Goal: Task Accomplishment & Management: Manage account settings

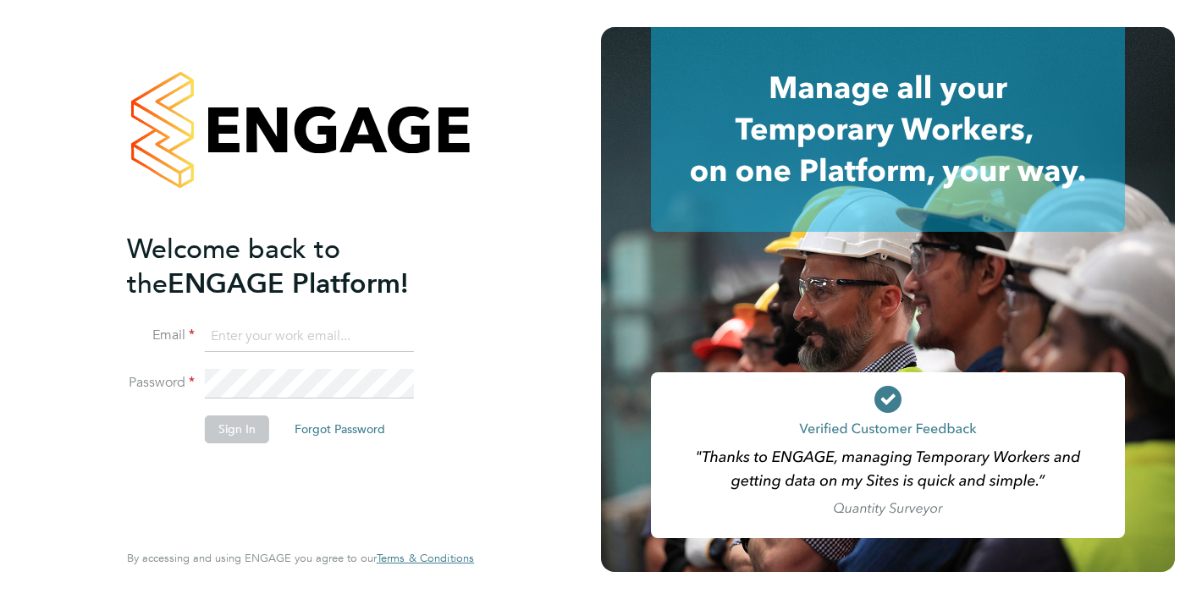
type input "[PERSON_NAME][EMAIL_ADDRESS][DOMAIN_NAME]"
click at [246, 424] on button "Sign In" at bounding box center [237, 429] width 64 height 27
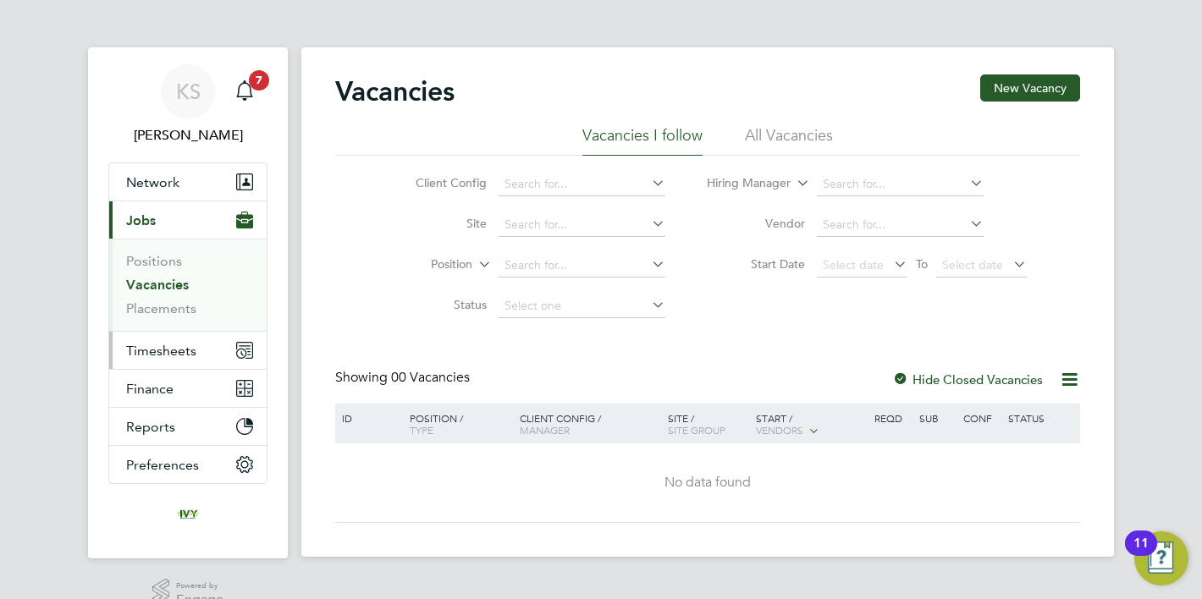
click at [179, 360] on button "Timesheets" at bounding box center [187, 350] width 157 height 37
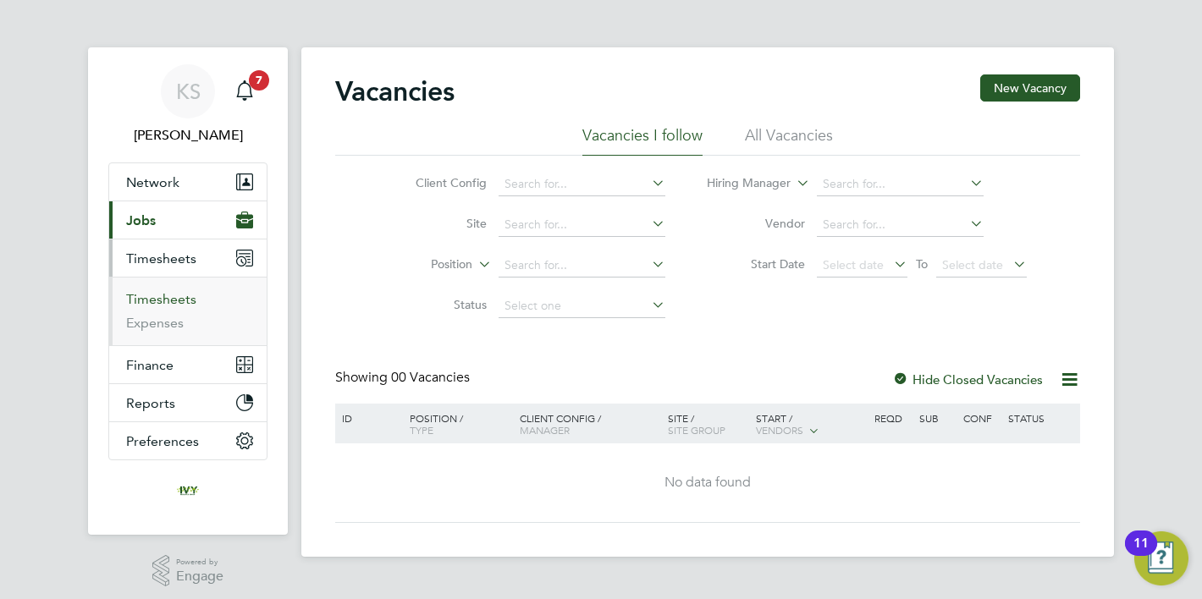
click at [174, 301] on link "Timesheets" at bounding box center [161, 299] width 70 height 16
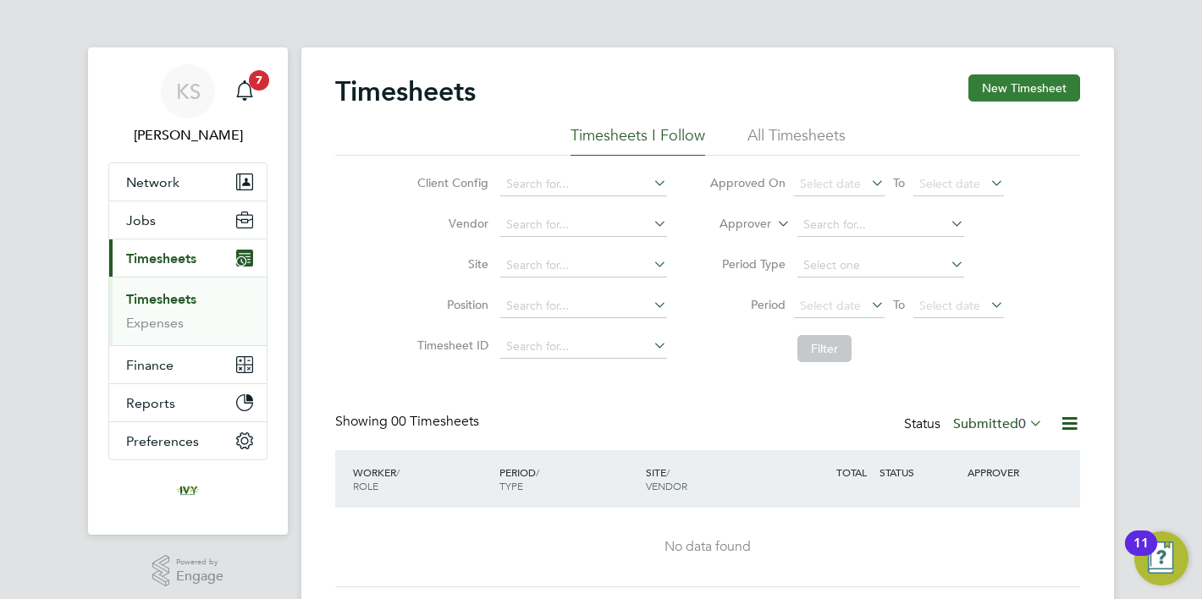
click at [980, 98] on button "New Timesheet" at bounding box center [1025, 88] width 112 height 27
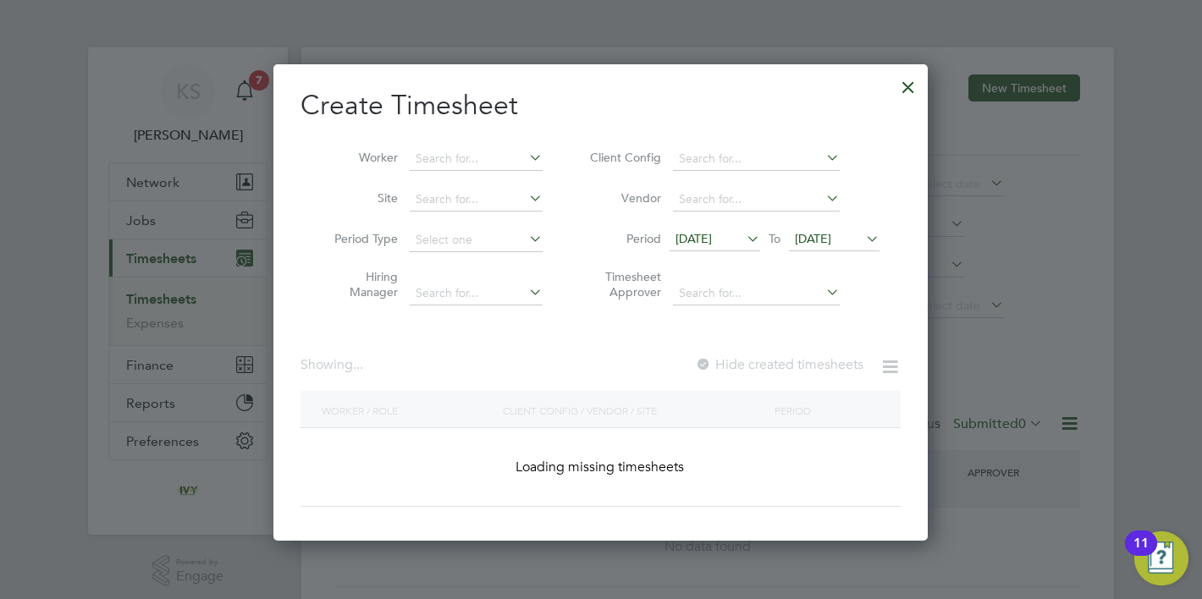
scroll to position [1505, 655]
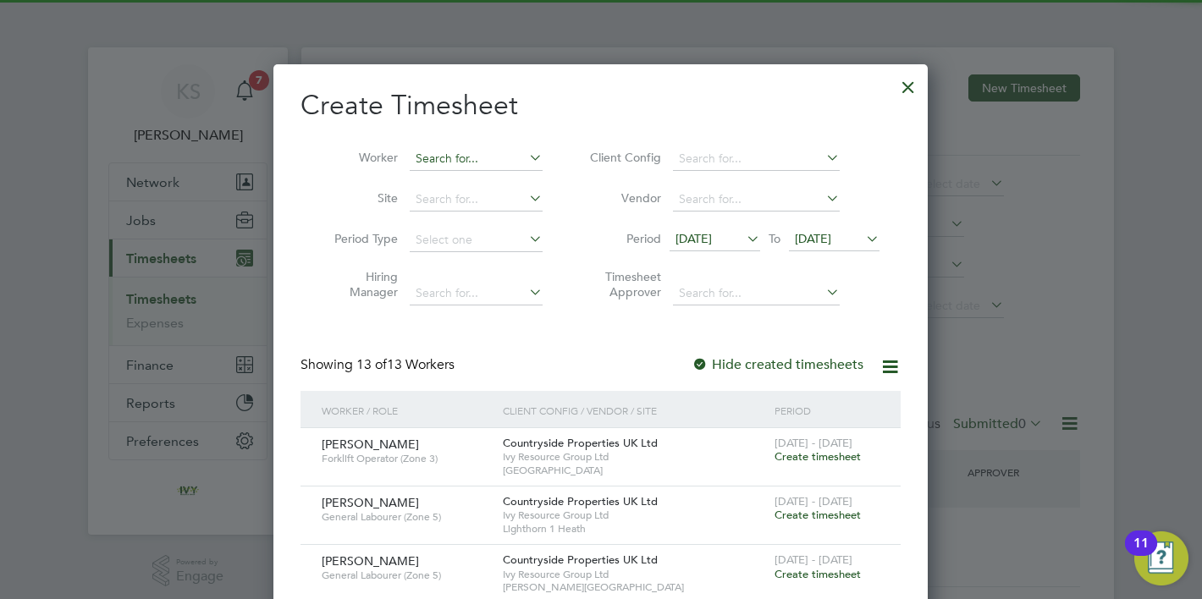
click at [515, 167] on input at bounding box center [476, 159] width 133 height 24
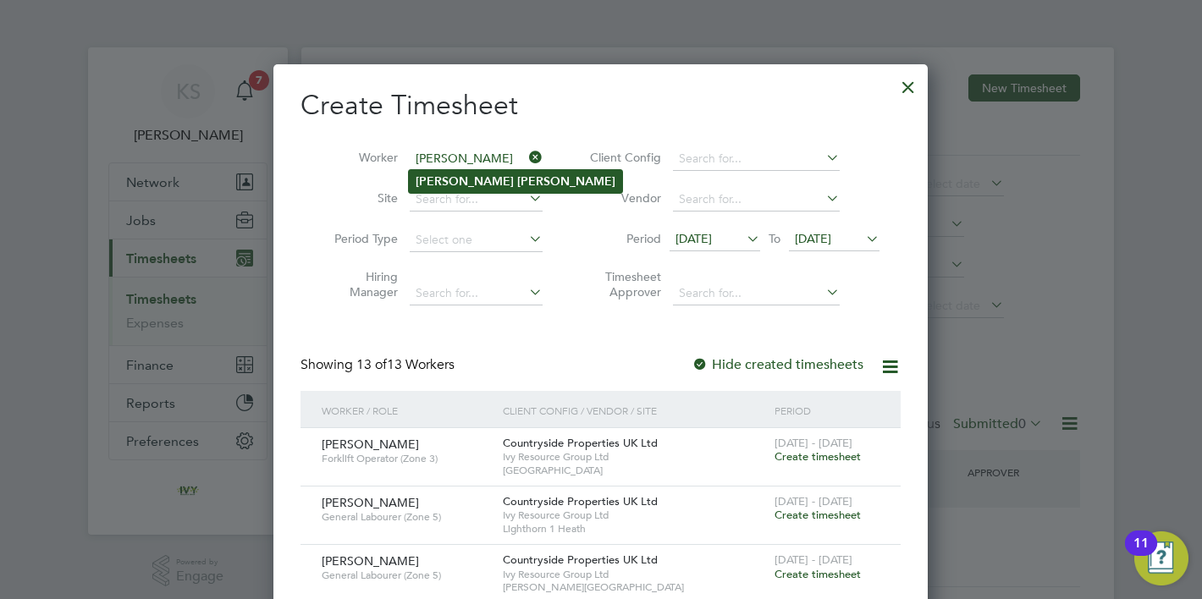
click at [517, 182] on b "[PERSON_NAME]" at bounding box center [566, 181] width 98 height 14
type input "[PERSON_NAME]"
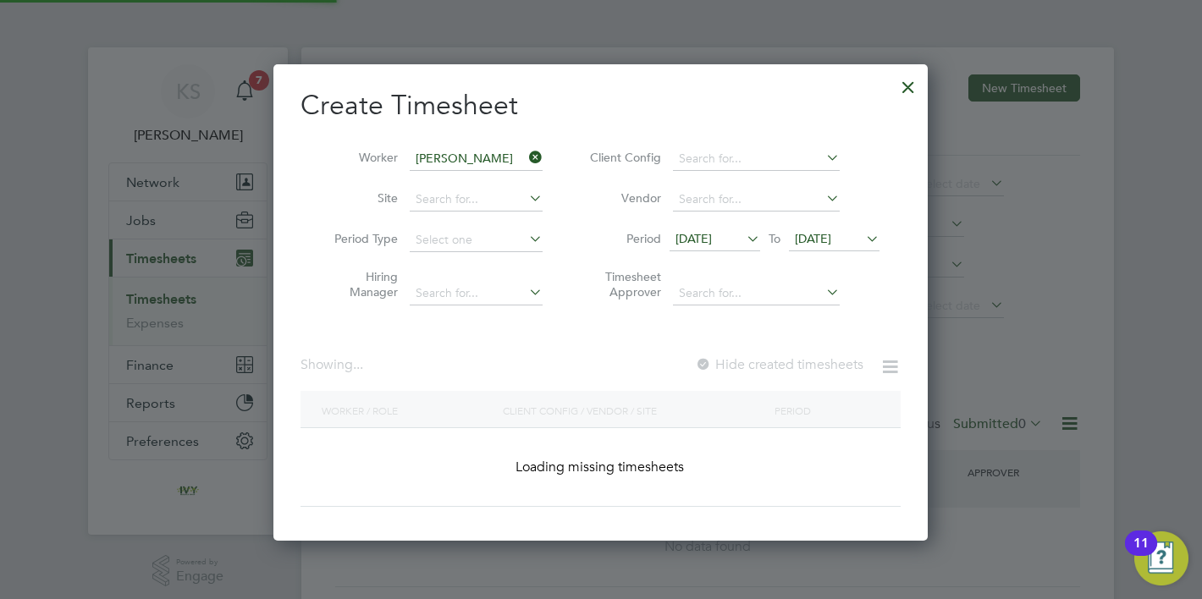
scroll to position [477, 655]
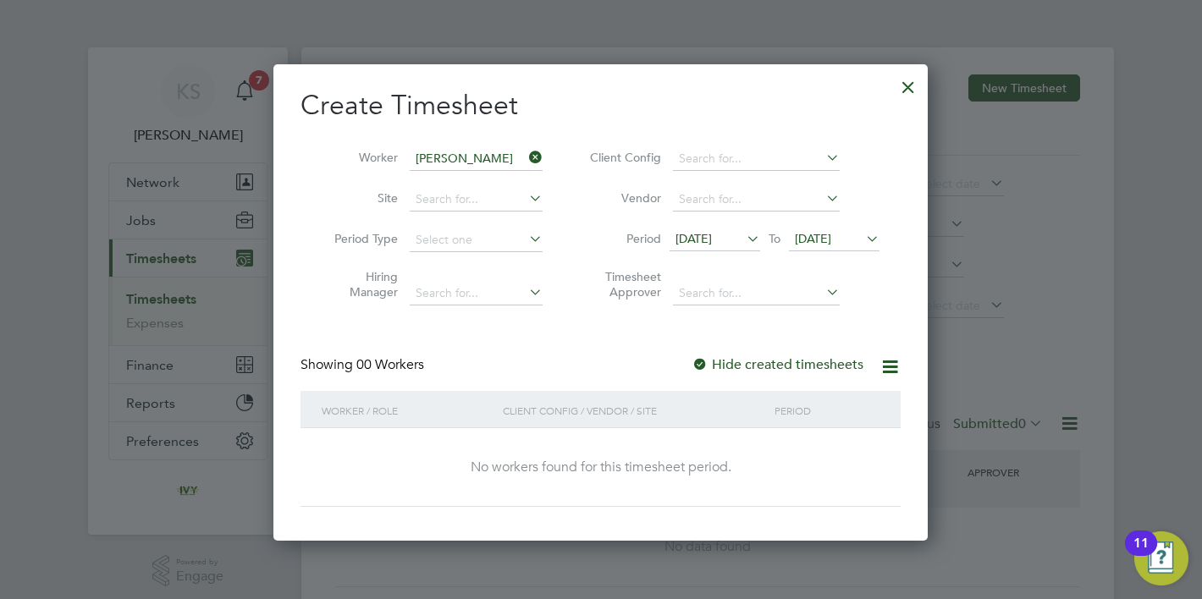
click at [709, 239] on span "[DATE]" at bounding box center [694, 238] width 36 height 15
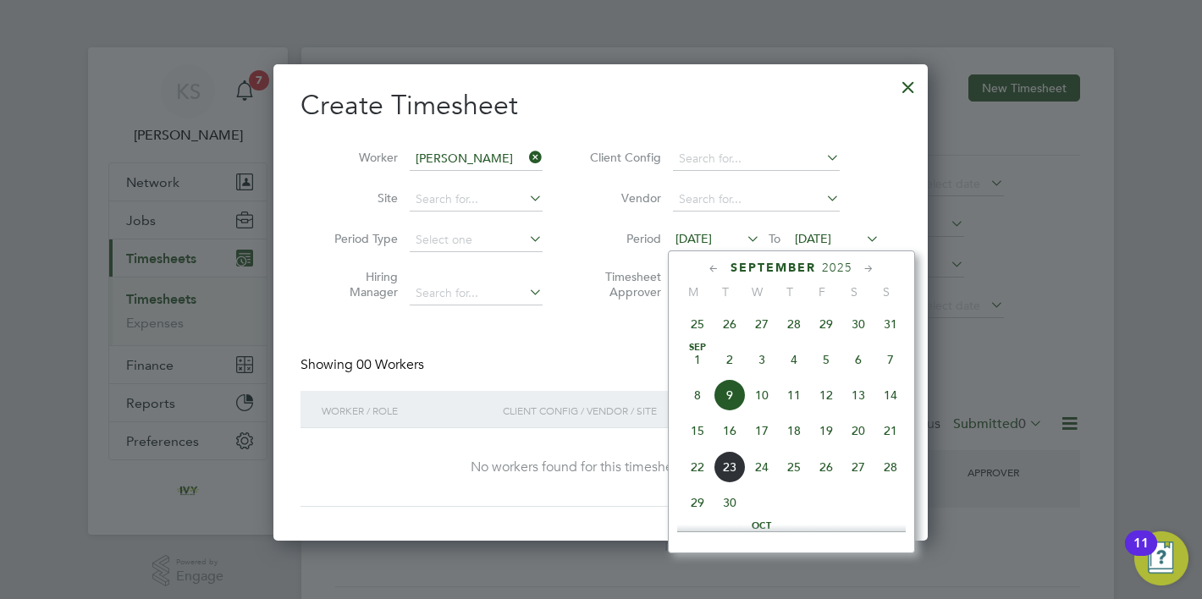
click at [696, 441] on span "15" at bounding box center [698, 431] width 32 height 32
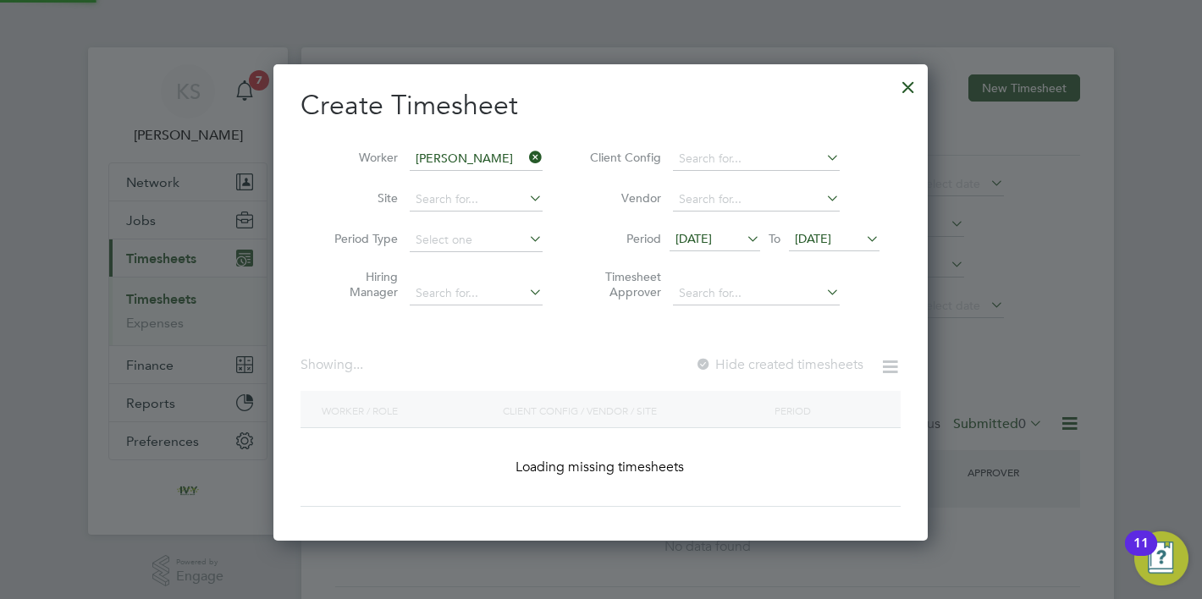
scroll to position [477, 655]
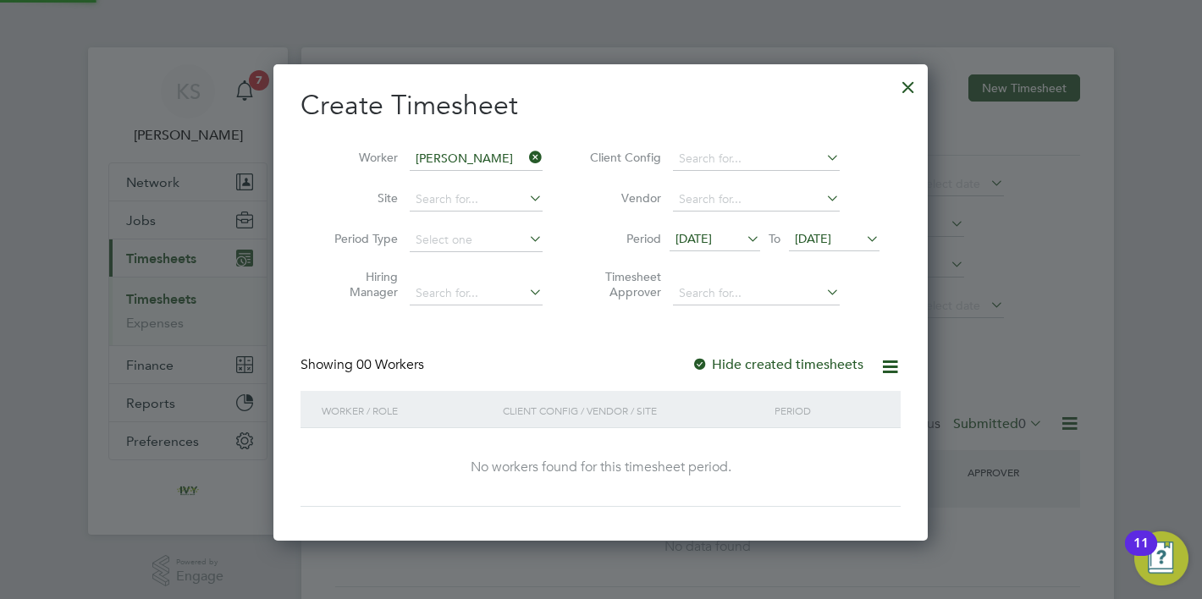
click at [827, 236] on span "[DATE]" at bounding box center [813, 238] width 36 height 15
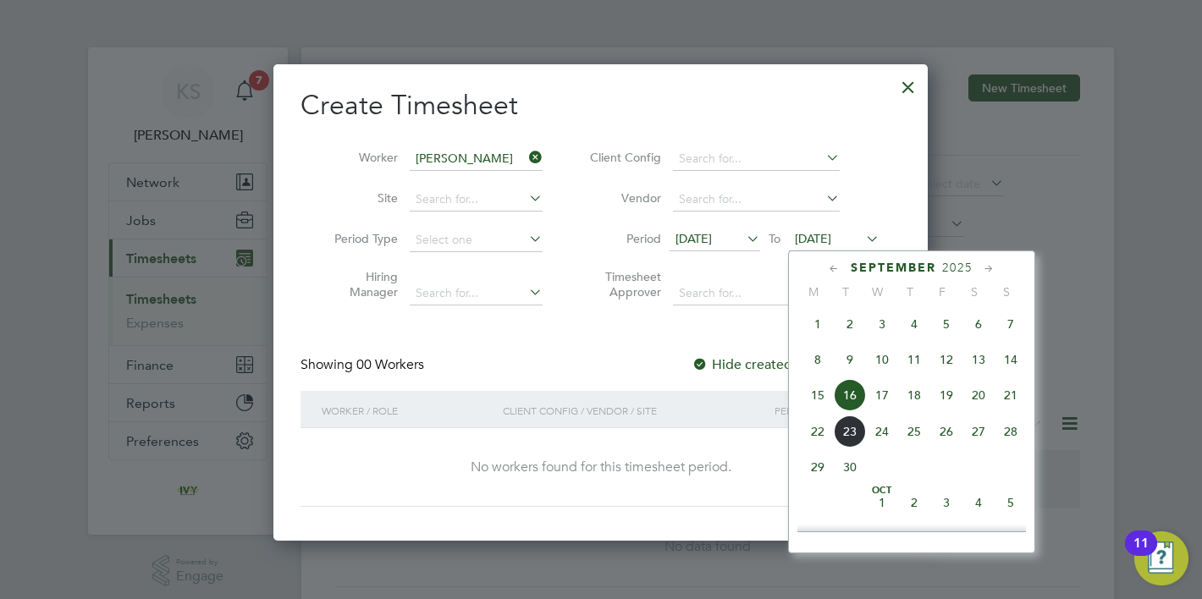
click at [1007, 406] on span "21" at bounding box center [1011, 395] width 32 height 32
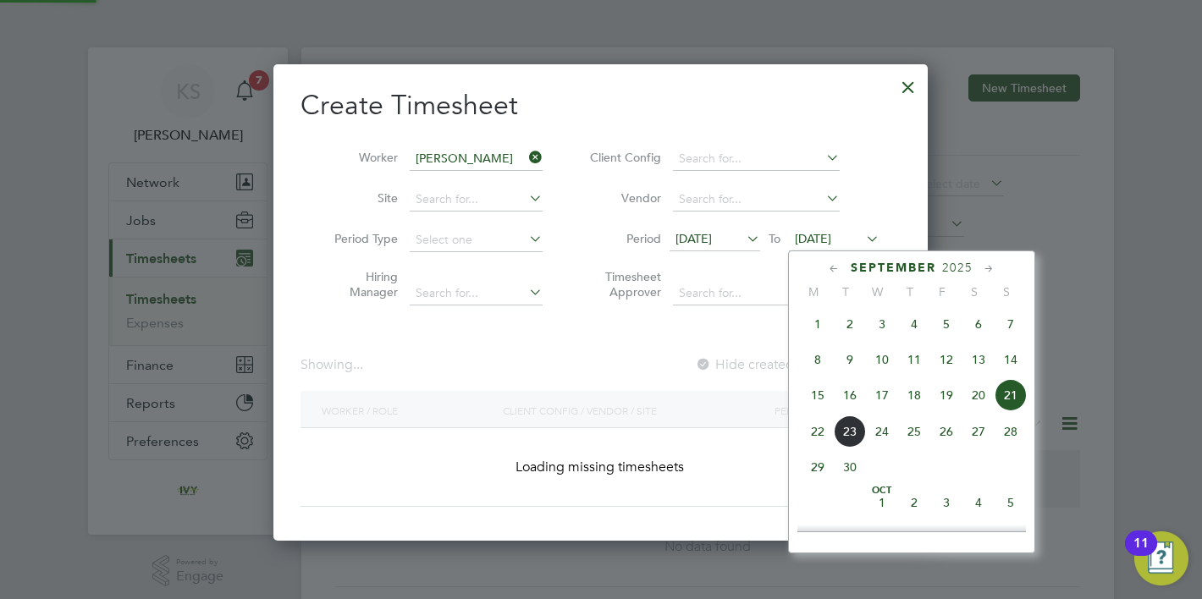
scroll to position [477, 655]
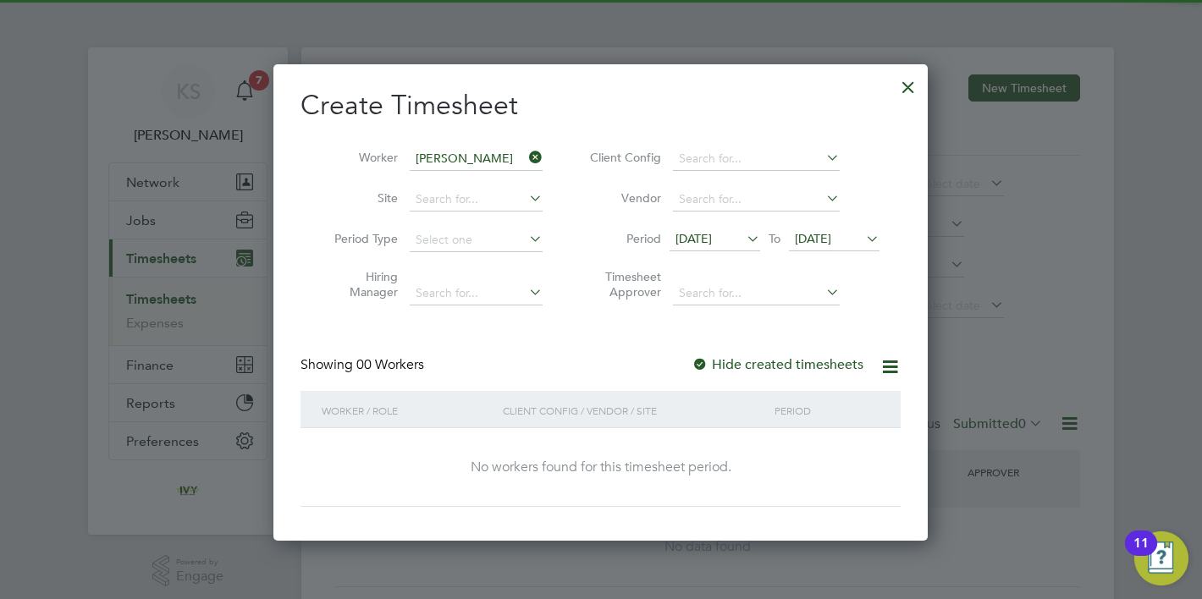
click at [820, 367] on label "Hide created timesheets" at bounding box center [778, 364] width 172 height 17
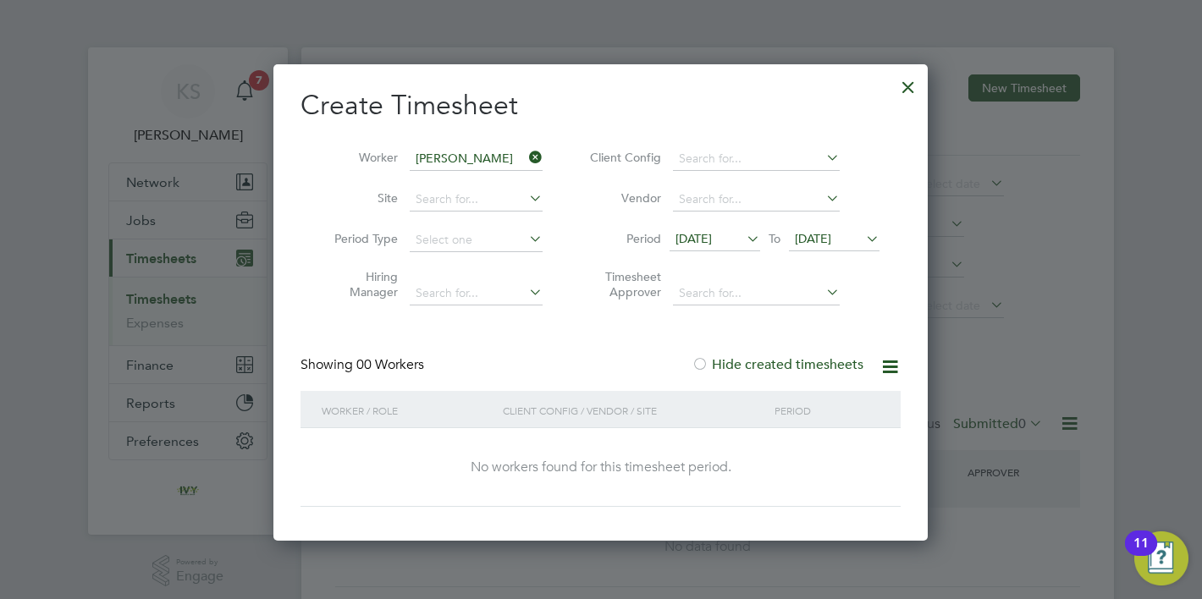
click at [702, 241] on span "[DATE]" at bounding box center [694, 238] width 36 height 15
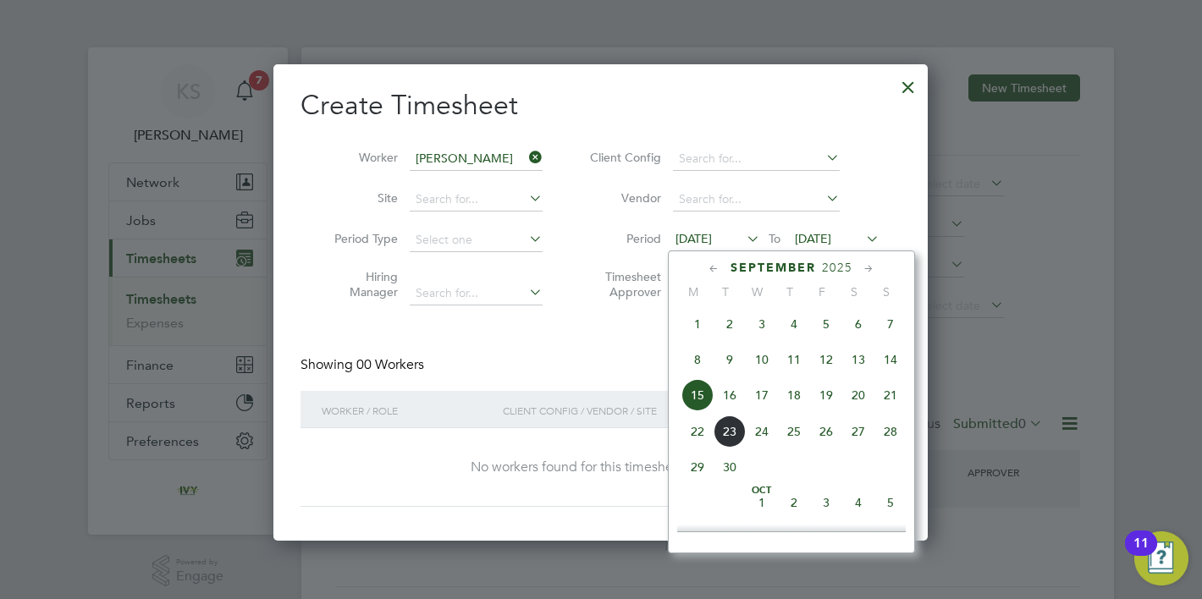
click at [700, 409] on span "15" at bounding box center [698, 395] width 32 height 32
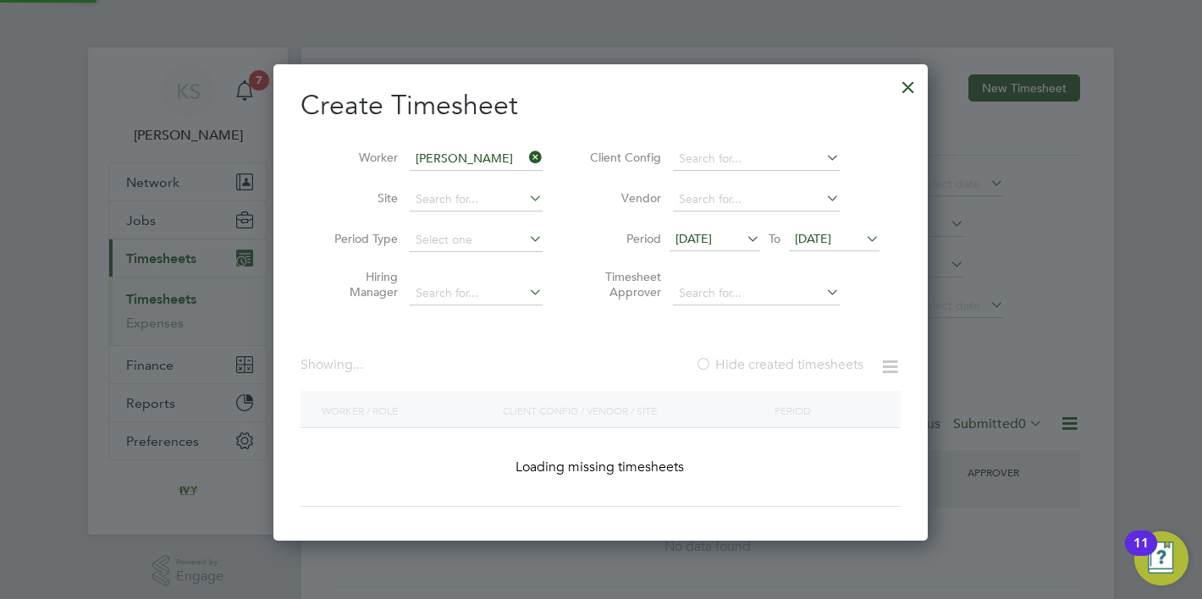
scroll to position [457, 655]
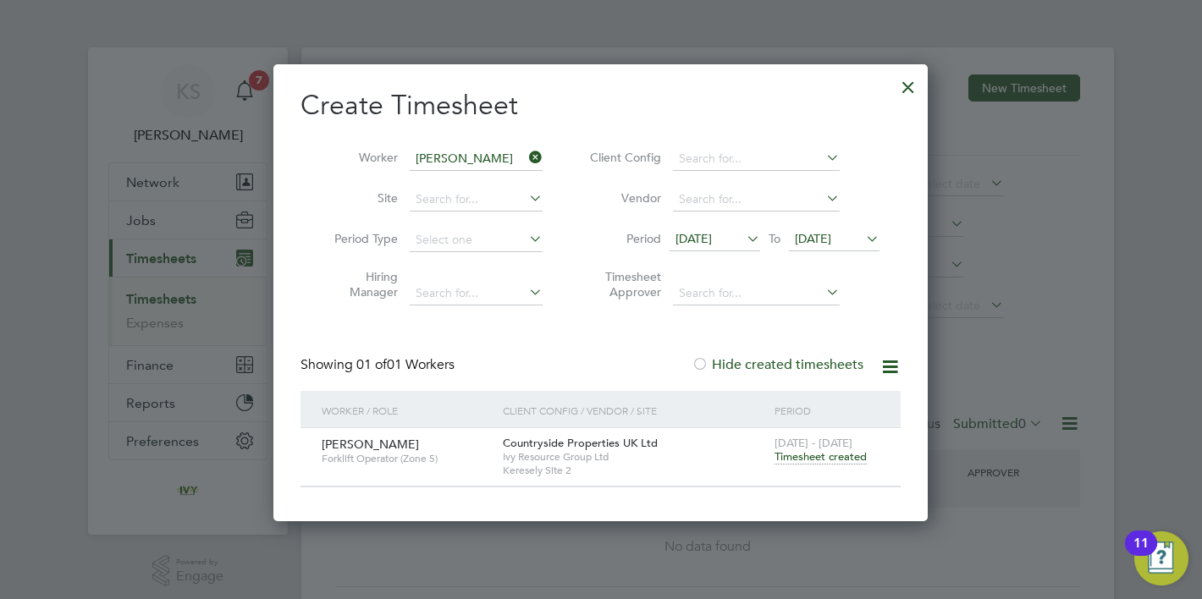
click at [782, 460] on span "Timesheet created" at bounding box center [821, 457] width 92 height 15
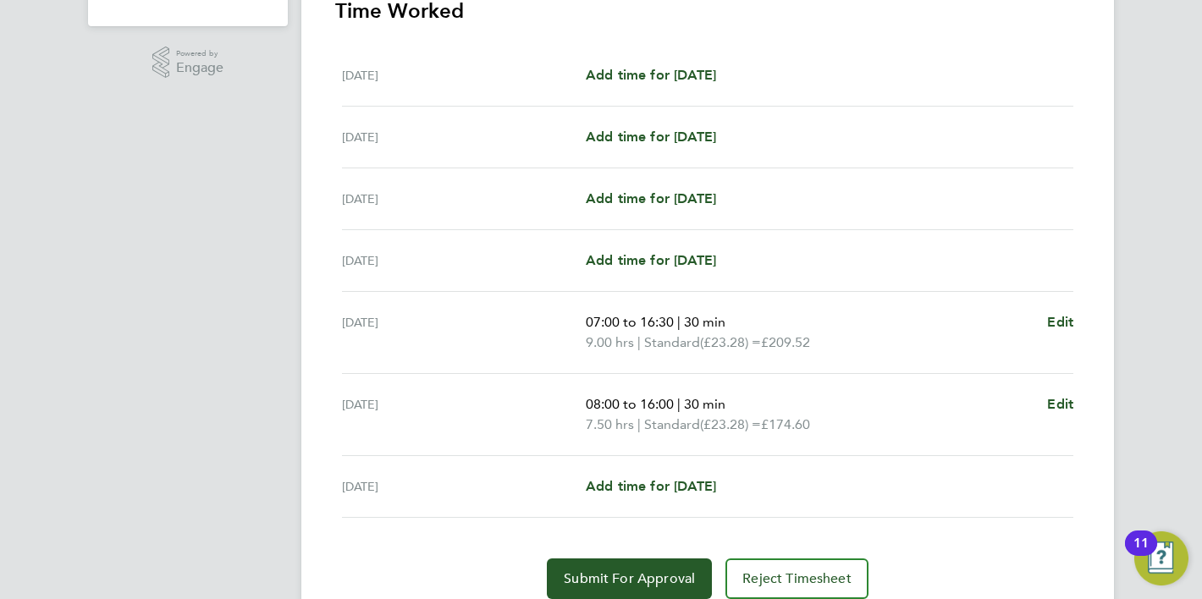
scroll to position [577, 0]
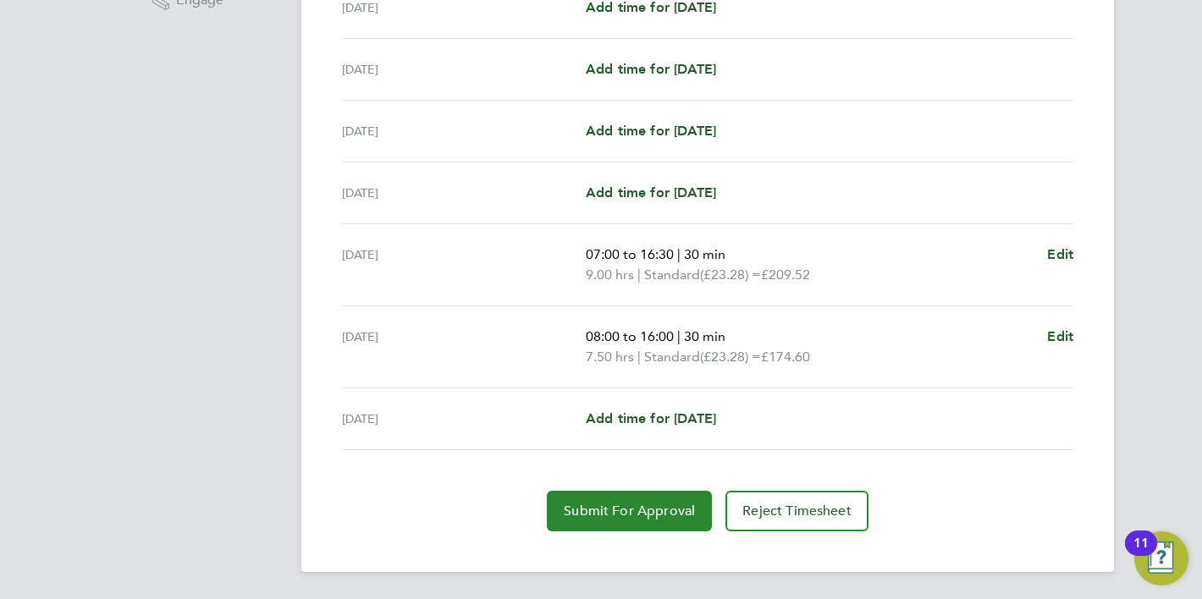
click at [658, 503] on span "Submit For Approval" at bounding box center [629, 511] width 131 height 17
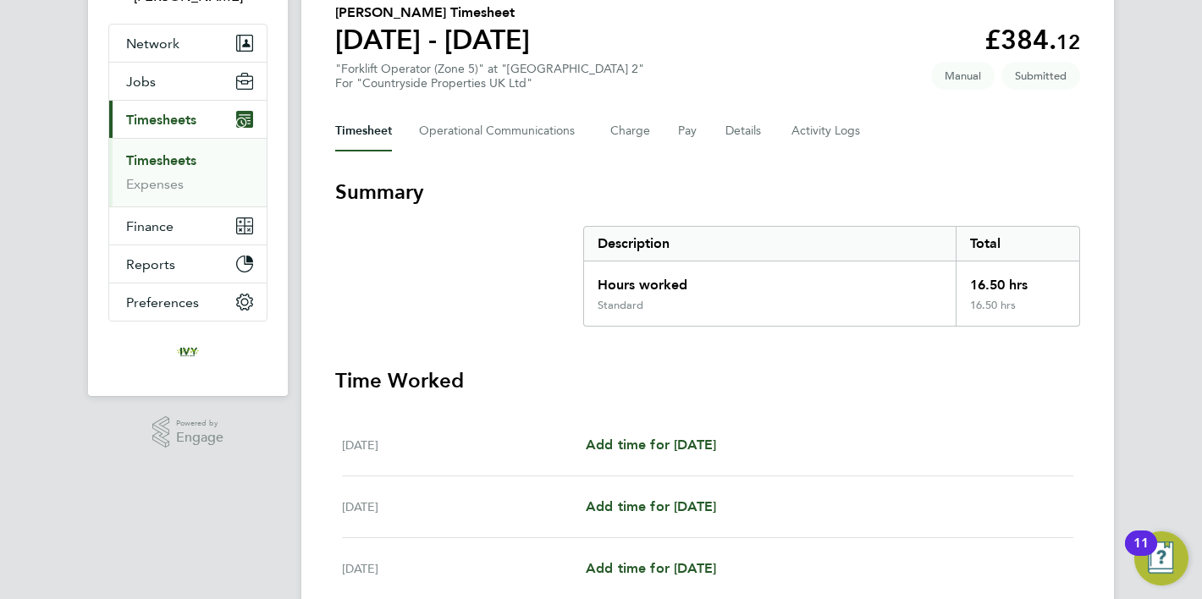
scroll to position [0, 0]
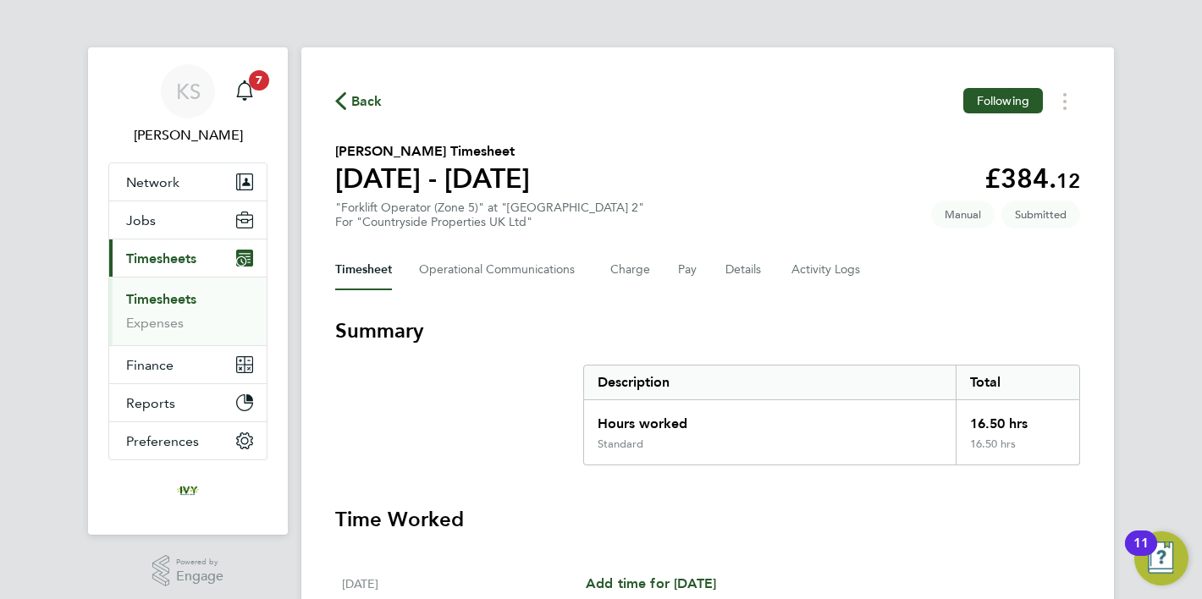
click at [363, 98] on span "Back" at bounding box center [366, 101] width 31 height 20
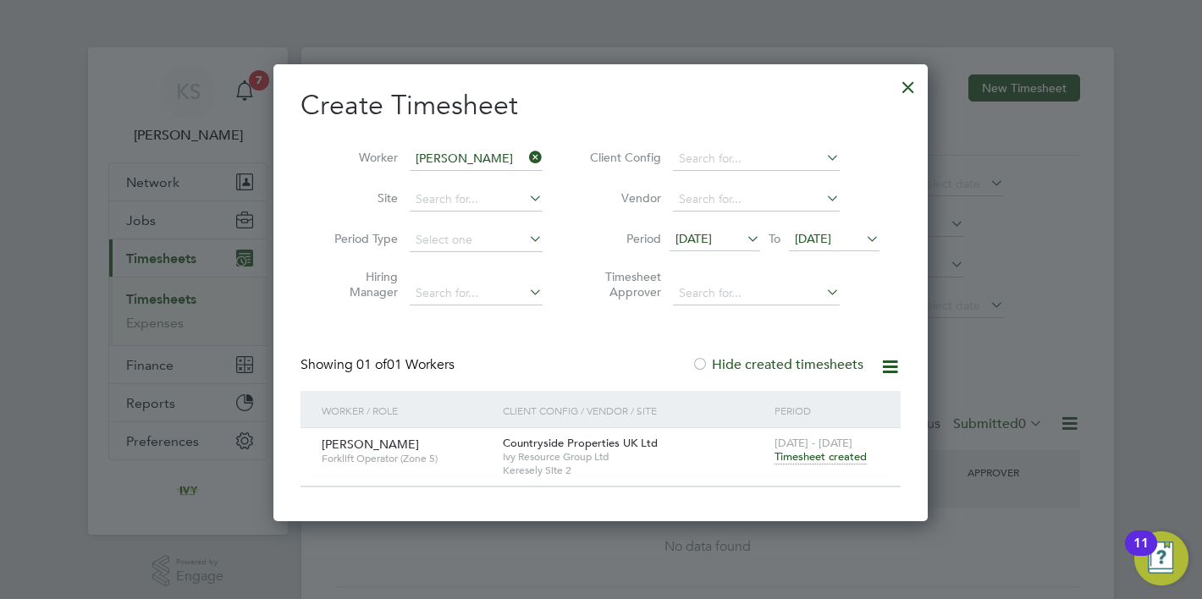
click at [910, 85] on div at bounding box center [908, 83] width 30 height 30
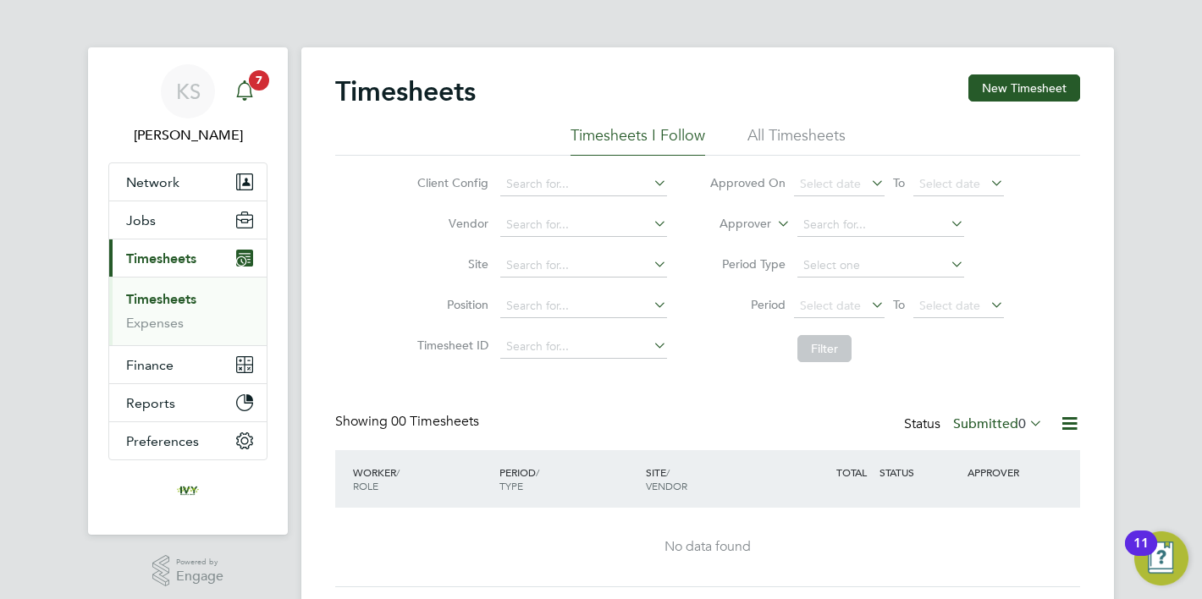
click at [258, 110] on link "Notifications 7" at bounding box center [245, 91] width 34 height 54
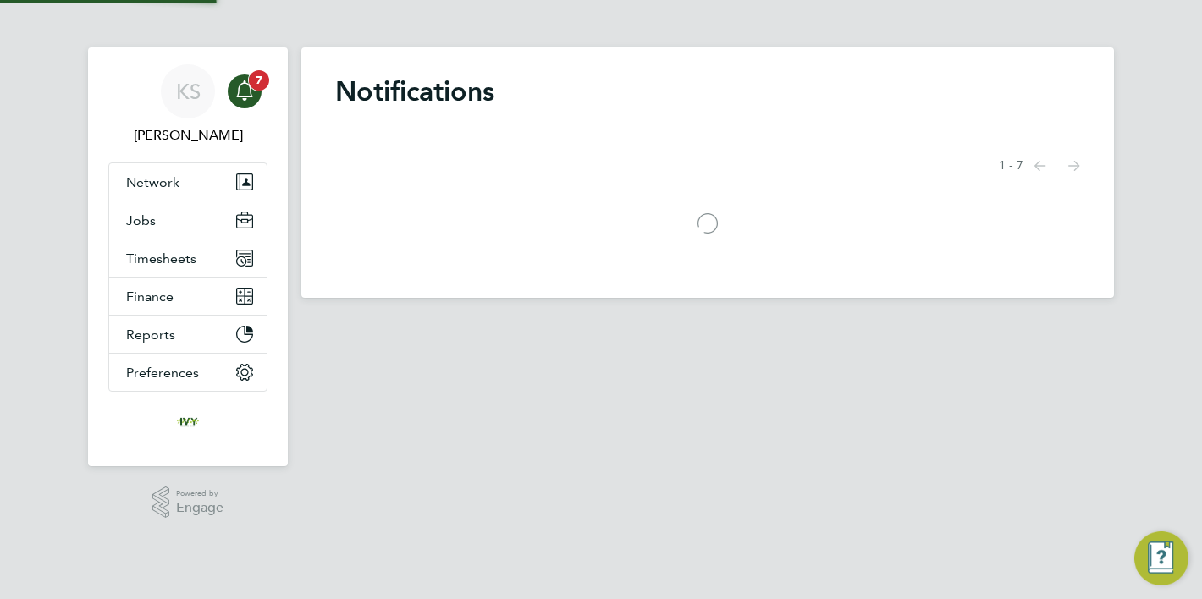
click at [251, 91] on icon "Main navigation" at bounding box center [244, 88] width 16 height 17
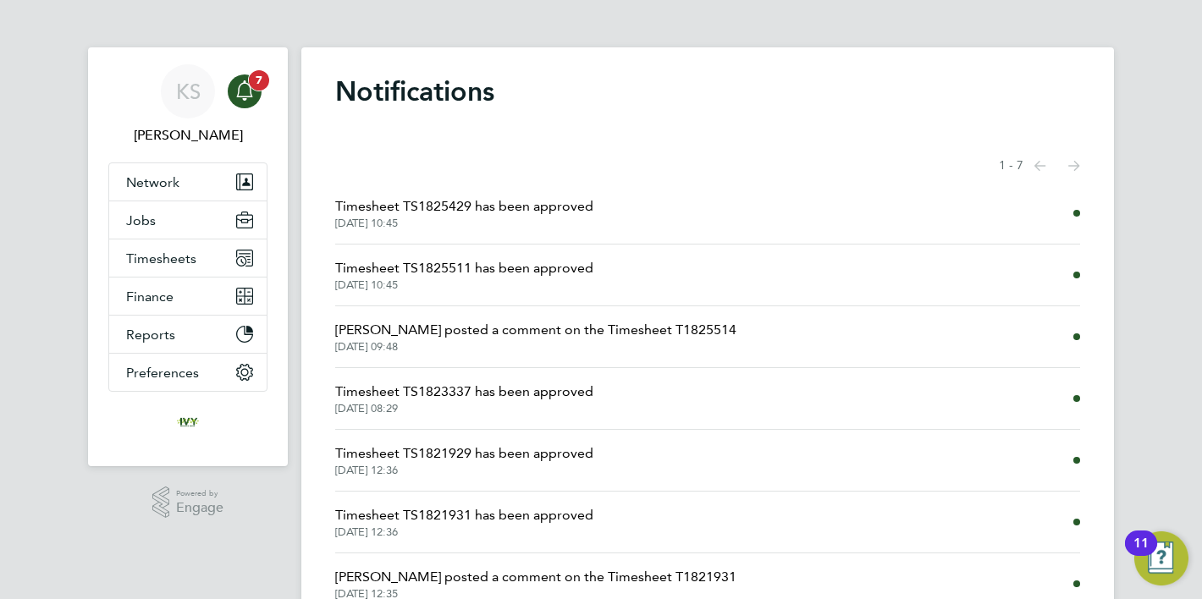
click at [255, 91] on div "Main navigation" at bounding box center [245, 92] width 34 height 34
click at [240, 96] on icon "Main navigation" at bounding box center [244, 88] width 16 height 17
click at [179, 271] on button "Timesheets" at bounding box center [187, 258] width 157 height 37
click at [170, 266] on button "Timesheets" at bounding box center [187, 258] width 157 height 37
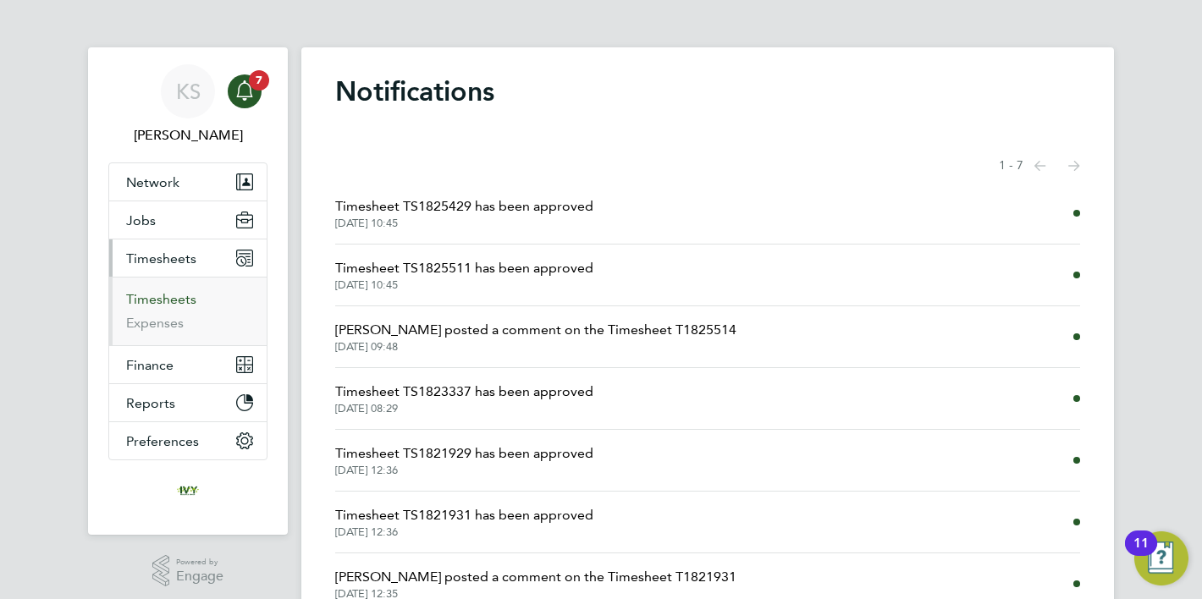
click at [163, 304] on link "Timesheets" at bounding box center [161, 299] width 70 height 16
